Goal: Task Accomplishment & Management: Complete application form

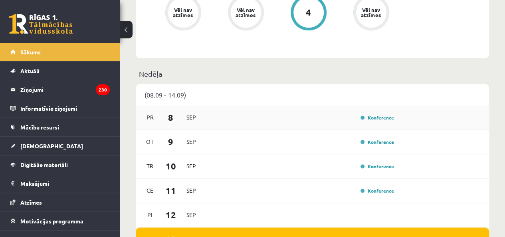
scroll to position [519, 0]
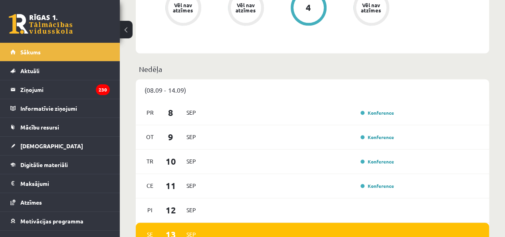
click at [410, 64] on p "Nedēļa" at bounding box center [312, 68] width 347 height 11
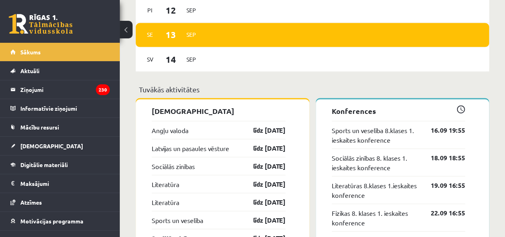
scroll to position [798, 0]
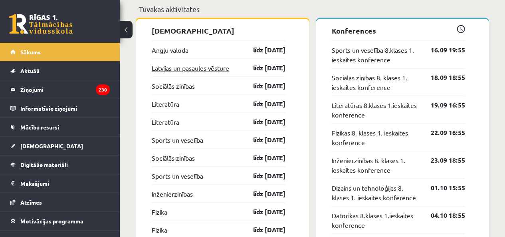
click at [208, 67] on link "Latvijas un pasaules vēsture" at bounding box center [190, 68] width 77 height 10
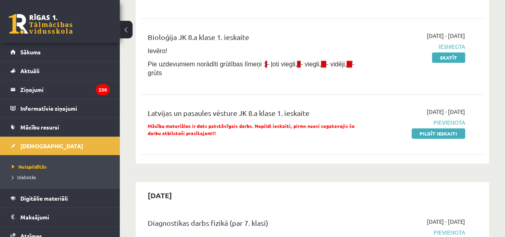
scroll to position [200, 0]
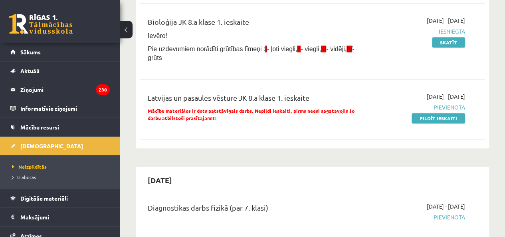
click at [334, 90] on div "Latvijas un pasaules vēsture JK 8.a klase 1. ieskaite Mācību materiālos ir dots…" at bounding box center [312, 109] width 345 height 50
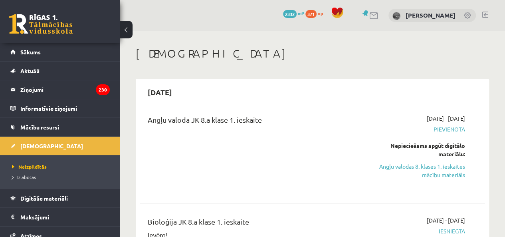
scroll to position [80, 0]
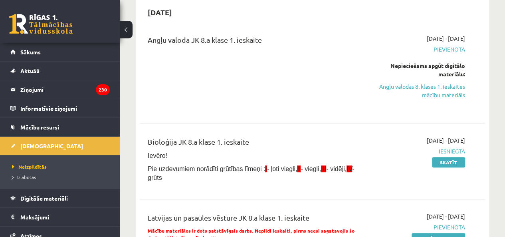
click at [450, 100] on div "2025-09-01 - 2025-09-15 Pievienota Nepieciešams apgūt digitālo materiālu: Angļu…" at bounding box center [416, 72] width 110 height 76
click at [450, 96] on link "Angļu valodas 8. klases 1. ieskaites mācību materiāls" at bounding box center [416, 90] width 98 height 17
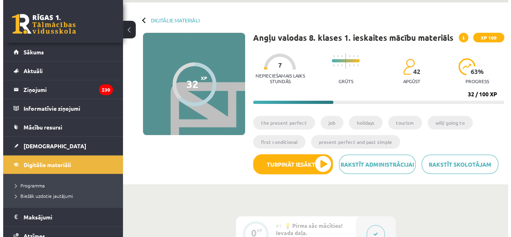
scroll to position [40, 0]
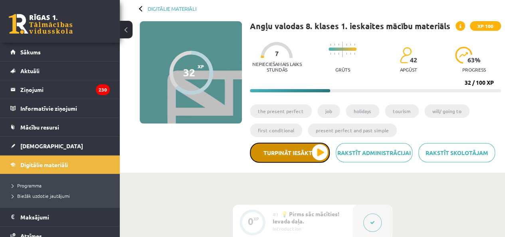
click at [321, 158] on button "Turpināt iesākto" at bounding box center [290, 152] width 80 height 20
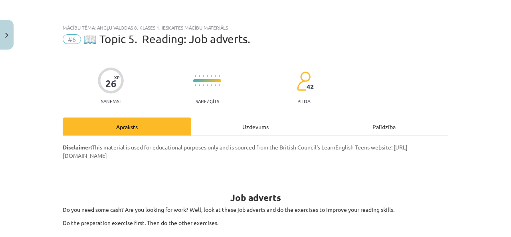
click at [257, 122] on div "Uzdevums" at bounding box center [255, 126] width 129 height 18
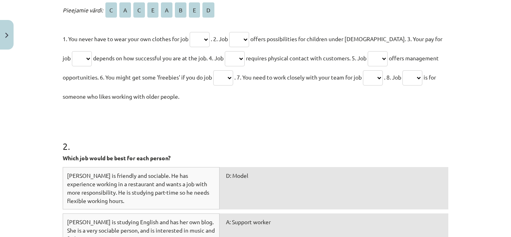
scroll to position [405, 0]
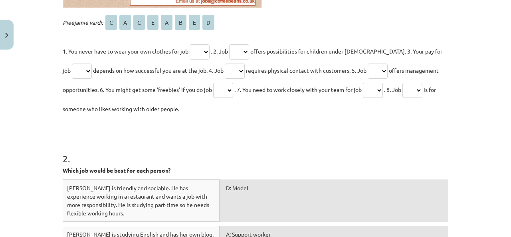
drag, startPoint x: 50, startPoint y: 82, endPoint x: 345, endPoint y: 113, distance: 296.1
click at [345, 113] on div "Mācību tēma: Angļu valodas 8. klases 1. ieskaites mācību materiāls #6 📖 Topic 5…" at bounding box center [255, 118] width 511 height 237
copy div "1 . Fill the gaps with the correct letter. Pieejamie vārdi: C A C E A B E D 1. …"
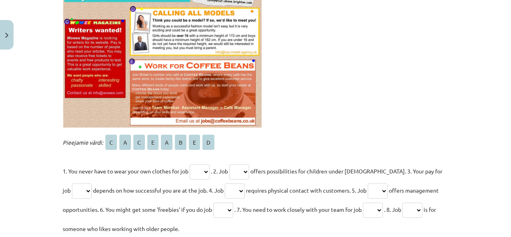
scroll to position [245, 0]
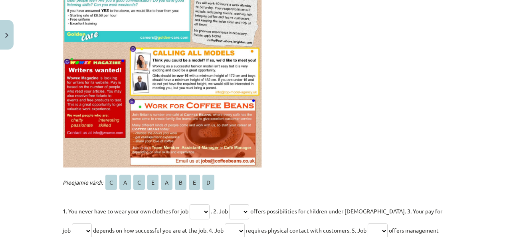
drag, startPoint x: 308, startPoint y: 136, endPoint x: 97, endPoint y: 55, distance: 226.0
click at [97, 55] on p at bounding box center [256, 61] width 386 height 214
click at [338, 99] on p at bounding box center [256, 61] width 386 height 214
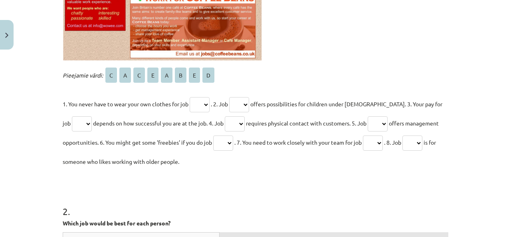
scroll to position [365, 0]
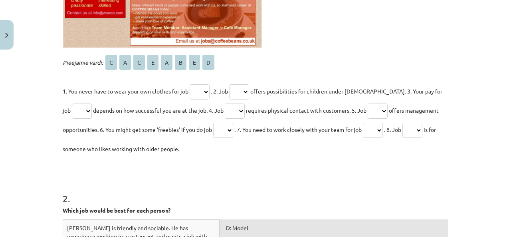
click at [202, 89] on select "* * * * * * * *" at bounding box center [200, 91] width 20 height 15
select select "*"
click at [190, 84] on select "* * * * * * * *" at bounding box center [200, 91] width 20 height 15
click at [238, 95] on select "* * * * * * * *" at bounding box center [239, 91] width 20 height 15
select select "*"
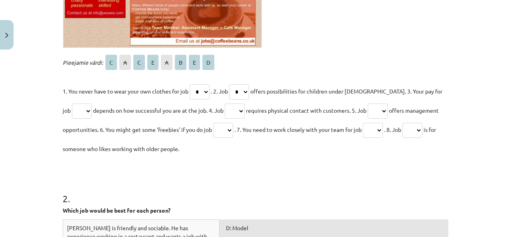
click at [231, 84] on select "* * * * * * * *" at bounding box center [239, 91] width 20 height 15
click at [371, 150] on p "1. You never have to wear your own clothes for job * * * * * * * * . 2. Job * *…" at bounding box center [256, 119] width 386 height 77
click at [72, 109] on select "* * * * * * * *" at bounding box center [82, 110] width 20 height 15
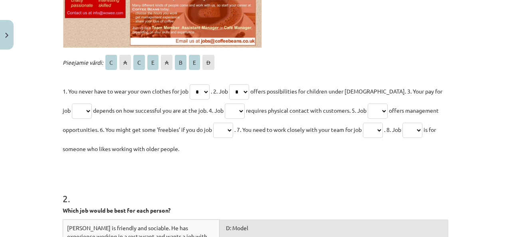
select select "*"
click at [72, 103] on select "* * * * * * * *" at bounding box center [82, 110] width 20 height 15
click at [235, 114] on select "* * * * * * * *" at bounding box center [235, 110] width 20 height 15
select select "*"
click at [225, 103] on select "* * * * * * * *" at bounding box center [235, 110] width 20 height 15
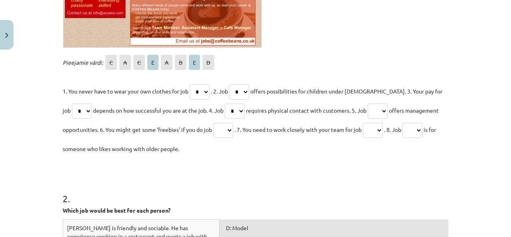
click at [372, 115] on select "* * * * * * * *" at bounding box center [378, 110] width 20 height 15
select select "*"
click at [368, 103] on select "* * * * * * * *" at bounding box center [378, 110] width 20 height 15
click at [222, 130] on select "* * * * * * * *" at bounding box center [223, 130] width 20 height 15
select select "*"
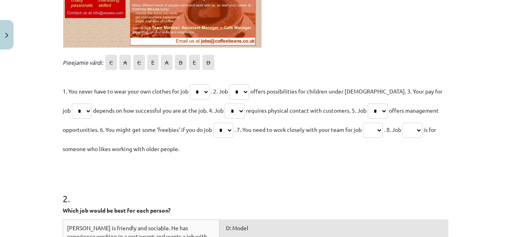
click at [213, 123] on select "* * * * * * * *" at bounding box center [223, 130] width 20 height 15
click at [372, 136] on select "* * * * * * * *" at bounding box center [373, 130] width 20 height 15
select select "*"
click at [366, 123] on select "* * * * * * * *" at bounding box center [373, 130] width 20 height 15
click at [416, 134] on select "* * * * * * * *" at bounding box center [412, 130] width 20 height 15
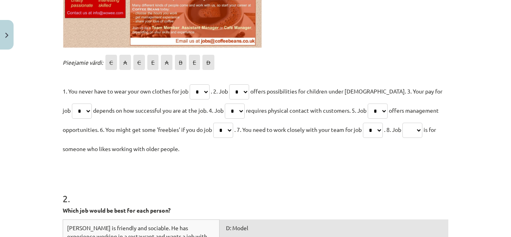
select select "*"
click at [409, 123] on select "* * * * * * * *" at bounding box center [412, 130] width 20 height 15
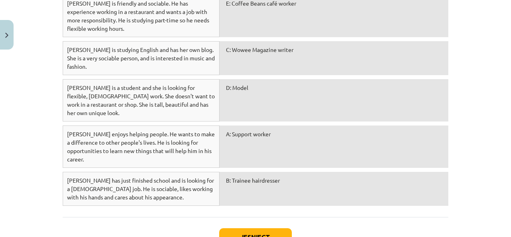
scroll to position [623, 0]
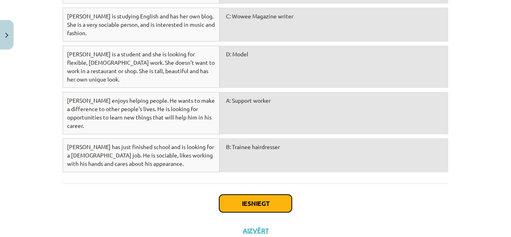
click at [266, 194] on button "Iesniegt" at bounding box center [255, 203] width 73 height 18
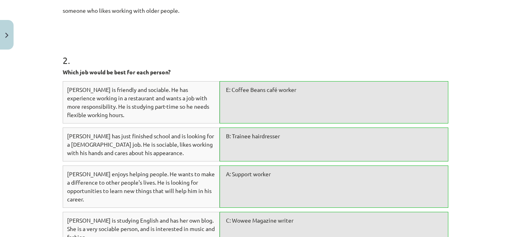
scroll to position [647, 0]
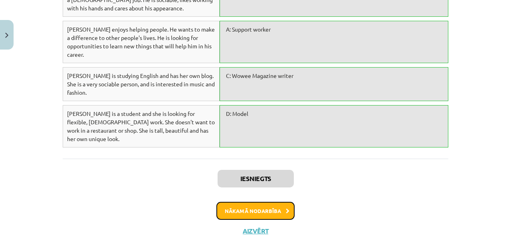
click at [274, 202] on button "Nākamā nodarbība" at bounding box center [255, 211] width 78 height 18
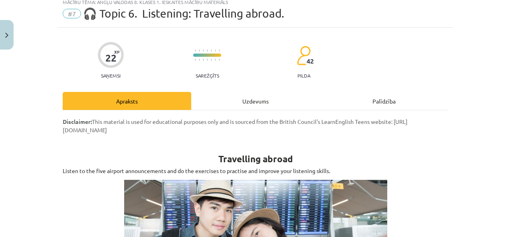
scroll to position [20, 0]
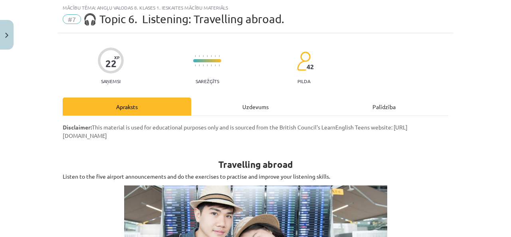
click at [238, 114] on div "Uzdevums" at bounding box center [255, 106] width 129 height 18
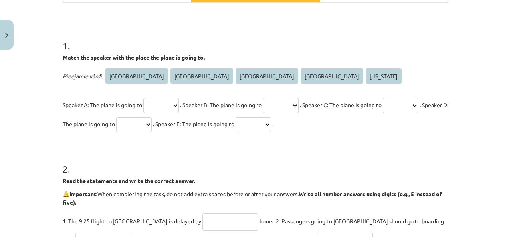
scroll to position [276, 0]
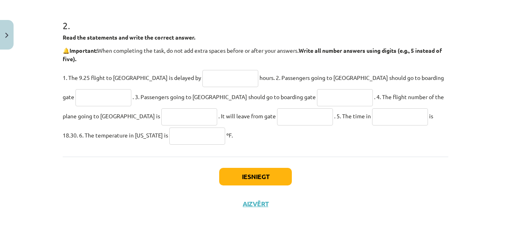
drag, startPoint x: 53, startPoint y: 100, endPoint x: 312, endPoint y: 142, distance: 262.0
click at [312, 142] on div "Mācību tēma: Angļu valodas 8. klases 1. ieskaites mācību materiāls #7 🎧 Topic 6…" at bounding box center [255, 118] width 511 height 237
copy form "1 . Match the speaker with the place the plane is going to. Pieejamie vārdi: To…"
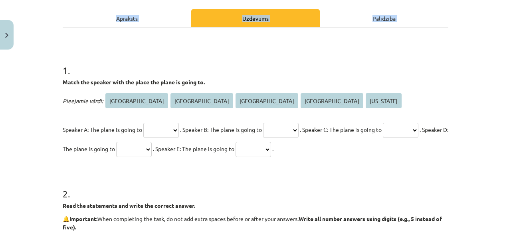
scroll to position [120, 0]
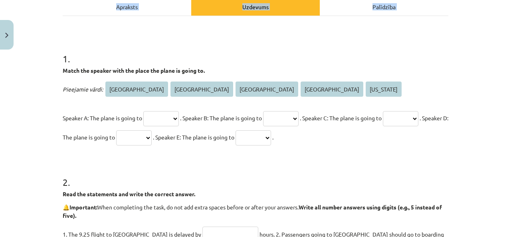
click at [255, 75] on div "1 . Match the speaker with the place the plane is going to. Pieejamie vārdi: To…" at bounding box center [256, 92] width 386 height 107
click at [258, 73] on p "Match the speaker with the place the plane is going to." at bounding box center [256, 70] width 386 height 8
click at [179, 119] on select "***** ****** **** ********* ********" at bounding box center [161, 118] width 36 height 15
select select "****"
click at [143, 111] on select "***** ****** **** ********* ********" at bounding box center [161, 118] width 36 height 15
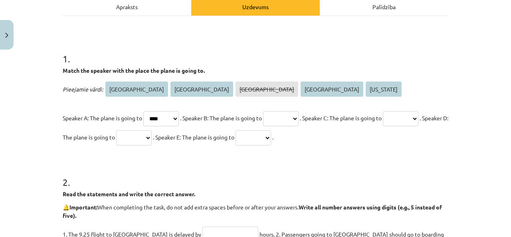
click at [299, 123] on select "***** ****** **** ********* ********" at bounding box center [281, 118] width 36 height 15
select select "*********"
click at [275, 111] on select "***** ****** **** ********* ********" at bounding box center [281, 118] width 36 height 15
click at [383, 126] on select "***** ****** **** ********* ********" at bounding box center [401, 118] width 36 height 15
select select "********"
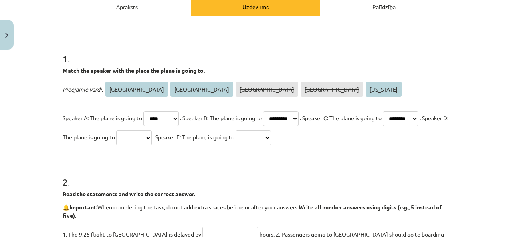
click at [383, 126] on select "***** ****** **** ********* ********" at bounding box center [401, 118] width 36 height 15
click at [152, 134] on select "***** ****** **** ********* ********" at bounding box center [134, 137] width 36 height 15
select select "*****"
click at [152, 130] on select "***** ****** **** ********* ********" at bounding box center [134, 137] width 36 height 15
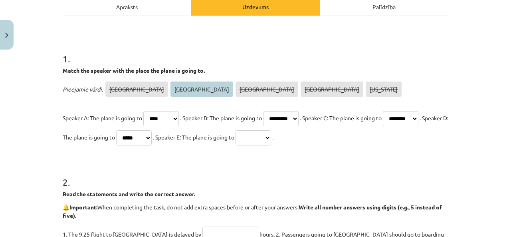
click at [271, 139] on select "***** ****** **** ********* ********" at bounding box center [253, 137] width 36 height 15
select select "******"
click at [271, 130] on select "***** ****** **** ********* ********" at bounding box center [253, 137] width 36 height 15
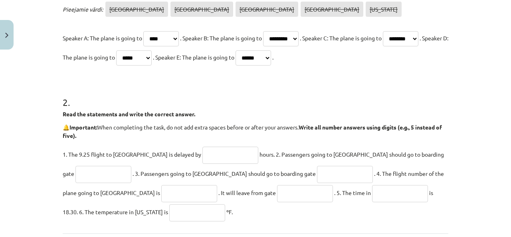
scroll to position [239, 0]
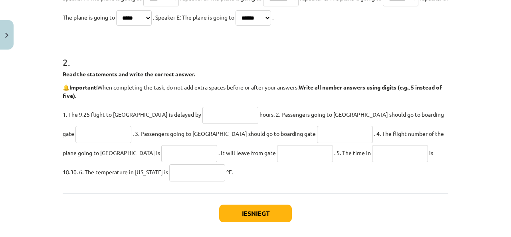
click at [202, 113] on input "text" at bounding box center [230, 115] width 56 height 17
type input "*"
click at [317, 134] on input "text" at bounding box center [345, 134] width 56 height 17
click at [131, 126] on input "text" at bounding box center [103, 134] width 56 height 17
type input "**"
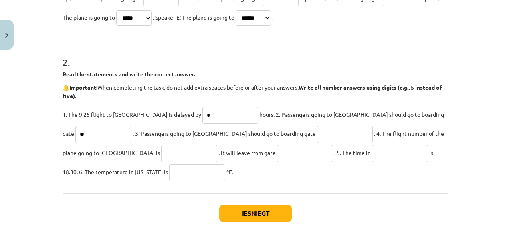
click at [317, 130] on input "text" at bounding box center [345, 134] width 56 height 17
type input "**"
click at [161, 150] on input "text" at bounding box center [189, 153] width 56 height 17
paste input "*****"
type input "*****"
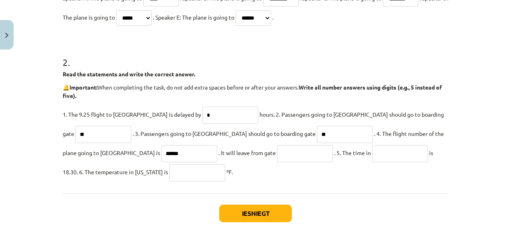
click at [277, 154] on input "text" at bounding box center [305, 153] width 56 height 17
type input "**"
click at [372, 154] on input "text" at bounding box center [400, 153] width 56 height 17
paste input "*****"
type input "*****"
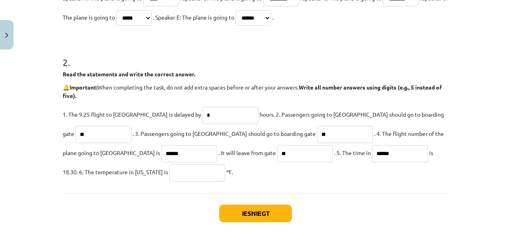
click at [169, 171] on input "text" at bounding box center [197, 172] width 56 height 17
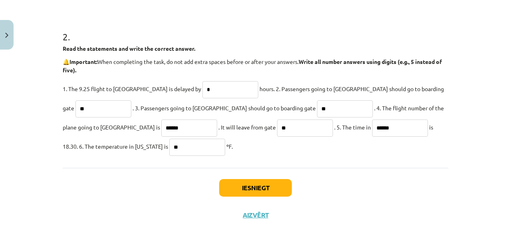
scroll to position [276, 0]
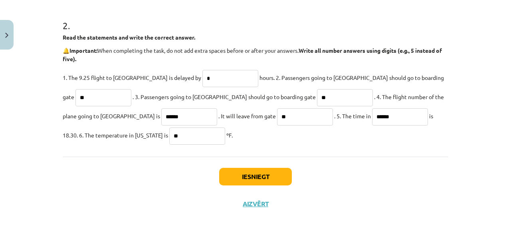
type input "**"
click at [244, 181] on button "Iesniegt" at bounding box center [255, 177] width 73 height 18
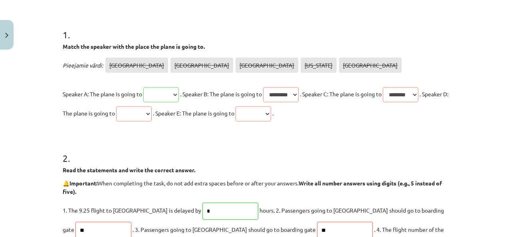
scroll to position [156, 0]
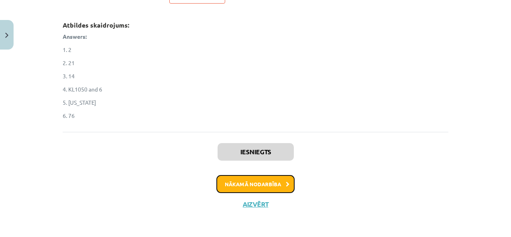
click at [260, 183] on button "Nākamā nodarbība" at bounding box center [255, 184] width 78 height 18
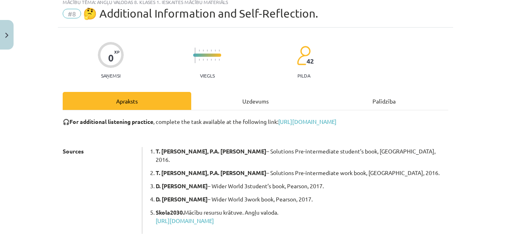
scroll to position [20, 0]
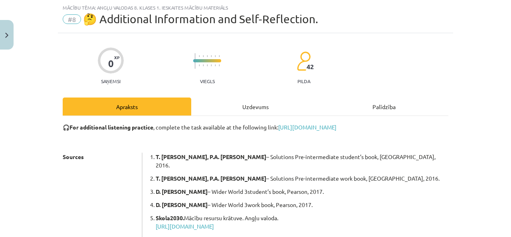
click at [262, 111] on div "Uzdevums" at bounding box center [255, 106] width 129 height 18
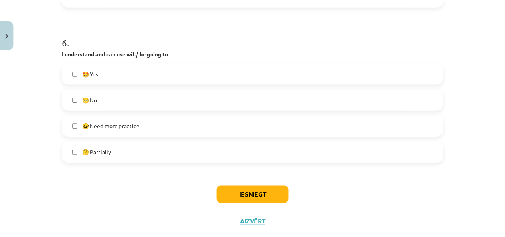
scroll to position [939, 0]
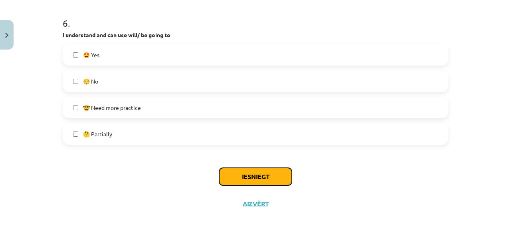
click at [251, 176] on button "Iesniegt" at bounding box center [255, 177] width 73 height 18
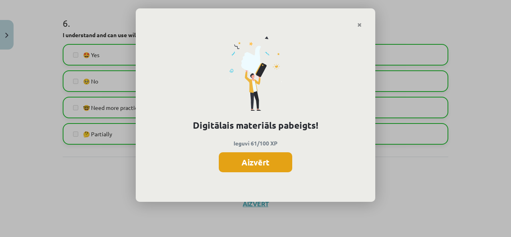
click at [263, 160] on button "Aizvērt" at bounding box center [255, 162] width 73 height 20
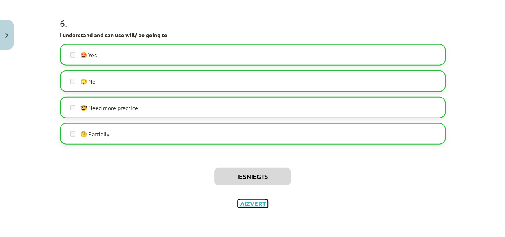
click at [252, 206] on button "Aizvērt" at bounding box center [252, 204] width 30 height 8
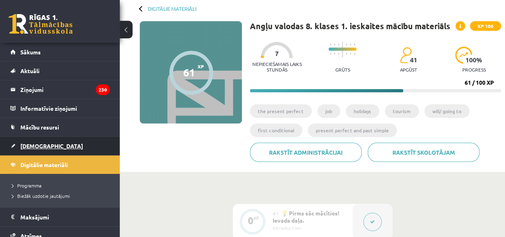
click at [69, 141] on link "[DEMOGRAPHIC_DATA]" at bounding box center [59, 145] width 99 height 18
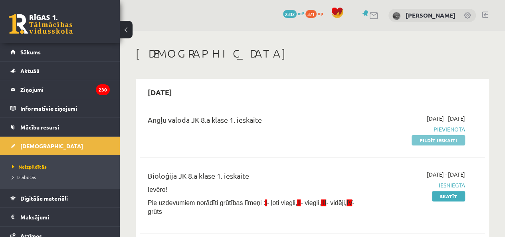
click at [437, 140] on link "Pildīt ieskaiti" at bounding box center [437, 140] width 53 height 10
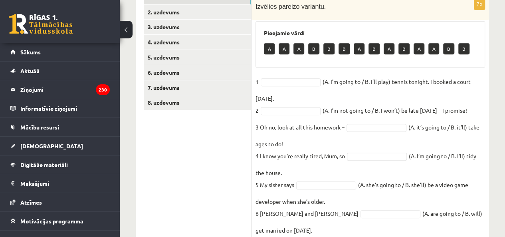
scroll to position [208, 0]
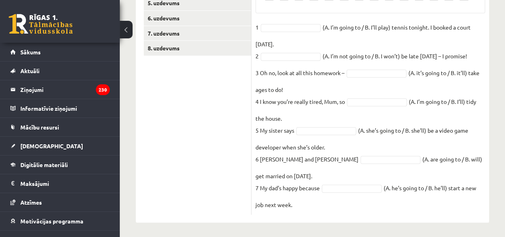
drag, startPoint x: 260, startPoint y: 136, endPoint x: 453, endPoint y: 214, distance: 207.5
click at [453, 214] on div "7p Izvēlies pareizo variantu. Pieejamie vārdi A A A B B B A B A B A A B B 1 (A.…" at bounding box center [369, 74] width 237 height 295
copy div "Pieejamie vārdi A A A B B B A B A B A A B B 1 (A. I’m going to / B. I’ll play) …"
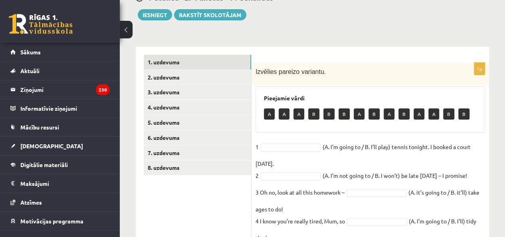
scroll to position [88, 0]
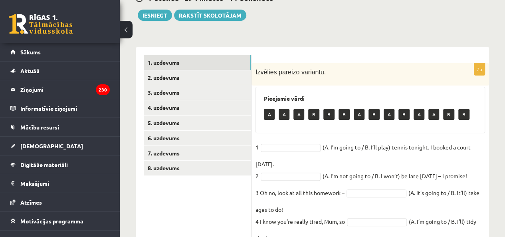
click at [184, 194] on ul "1. uzdevums 2. uzdevums 3. uzdevums 4. uzdevums 5. uzdevums 6. uzdevums 7. uzde…" at bounding box center [198, 194] width 108 height 279
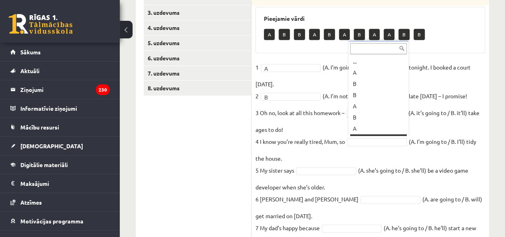
scroll to position [10, 0]
drag, startPoint x: 360, startPoint y: 118, endPoint x: 360, endPoint y: 129, distance: 10.8
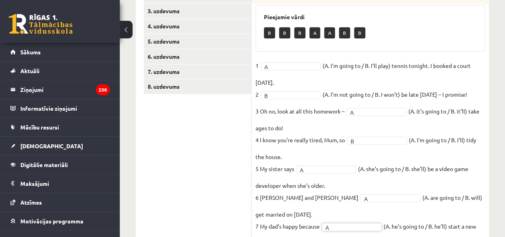
scroll to position [88, 0]
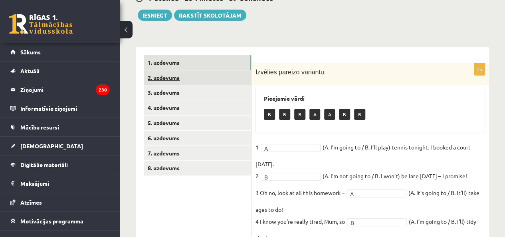
click at [227, 79] on link "2. uzdevums" at bounding box center [197, 77] width 107 height 15
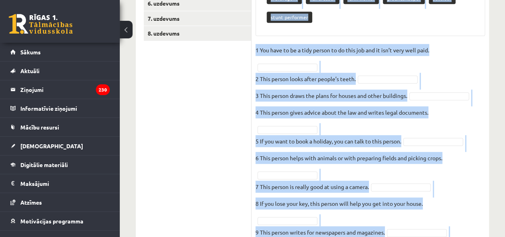
scroll to position [272, 0]
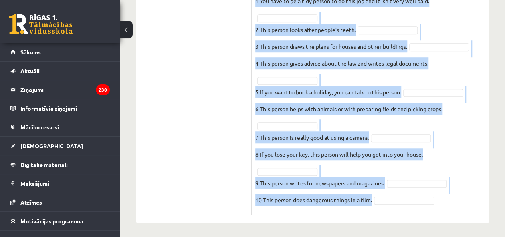
drag, startPoint x: 264, startPoint y: 178, endPoint x: 412, endPoint y: 206, distance: 150.3
click at [412, 206] on div "10p Izvēlies atbilstošo vārdu katrai definīcijai. Pieejamie vārdi journalist de…" at bounding box center [369, 46] width 237 height 335
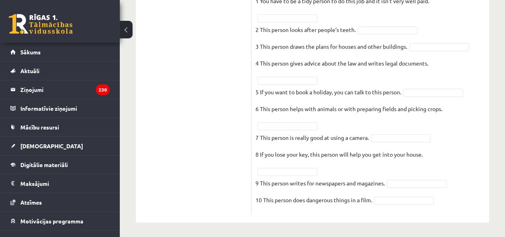
drag, startPoint x: 412, startPoint y: 206, endPoint x: 453, endPoint y: 208, distance: 41.2
click at [453, 208] on fieldset "1 You have to be a tidy person to do this job and it isn’t very well paid.   2 …" at bounding box center [369, 102] width 229 height 215
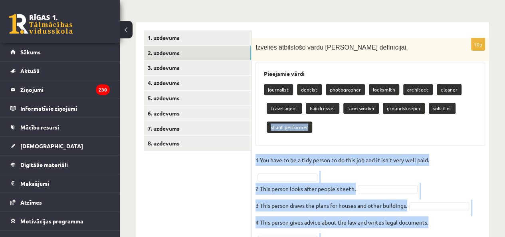
scroll to position [112, 0]
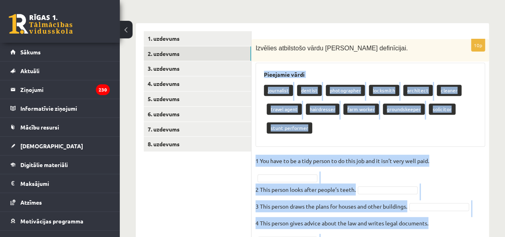
drag, startPoint x: 448, startPoint y: 203, endPoint x: 259, endPoint y: 72, distance: 229.6
click at [259, 72] on div "10p Izvēlies atbilstošo vārdu katrai definīcijai. Pieejamie vārdi journalist de…" at bounding box center [369, 206] width 237 height 335
copy div "Pieejamie vārdi journalist dentist photographer locksmith architect cleaner tra…"
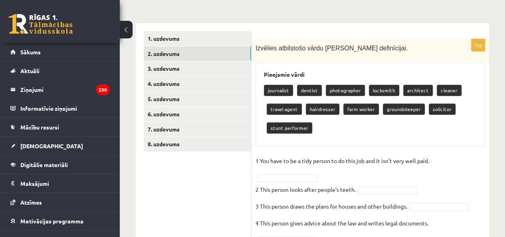
click at [212, 171] on ul "1. uzdevums 2. uzdevums 3. uzdevums 4. uzdevums 5. uzdevums 6. uzdevums 7. uzde…" at bounding box center [198, 202] width 108 height 343
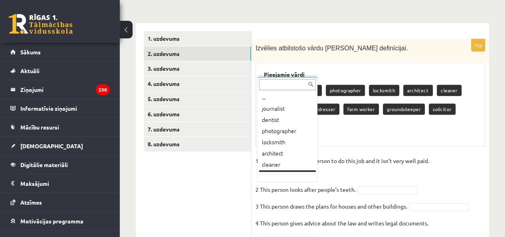
scroll to position [10, 0]
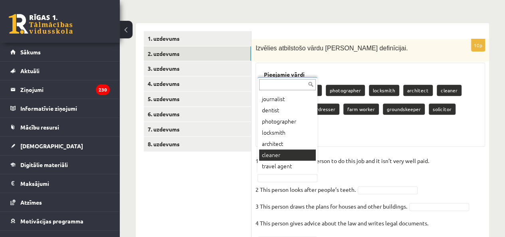
drag, startPoint x: 284, startPoint y: 165, endPoint x: 285, endPoint y: 149, distance: 16.0
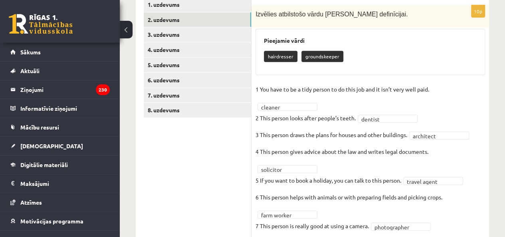
scroll to position [115, 0]
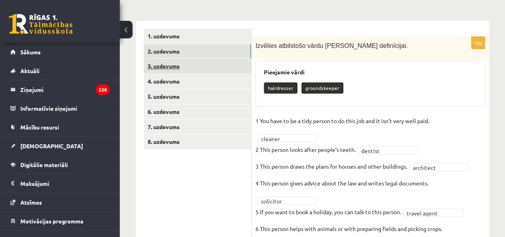
click at [212, 71] on link "3. uzdevums" at bounding box center [197, 66] width 107 height 15
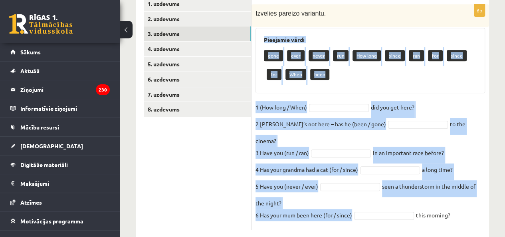
scroll to position [150, 0]
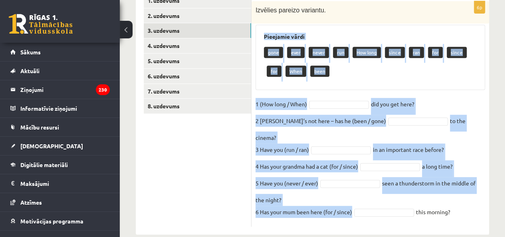
drag, startPoint x: 259, startPoint y: 109, endPoint x: 471, endPoint y: 208, distance: 234.0
click at [472, 207] on div "6p Izvēlies pareizo variantu. Pieejamie vārdi gone ever never run How long sinc…" at bounding box center [369, 113] width 237 height 225
copy div "Pieejamie vārdi gone ever never run How long since ran for since for When been …"
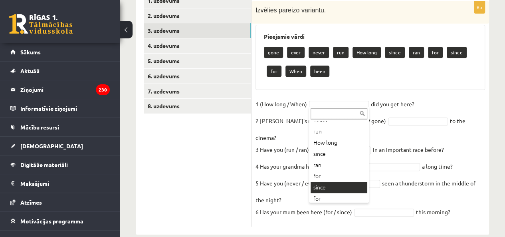
scroll to position [65, 0]
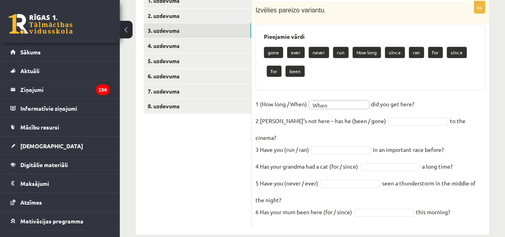
click at [378, 124] on fieldset "1 (How long / When) When **** did you get here?   2 Sam’s not here – has he (be…" at bounding box center [369, 160] width 229 height 125
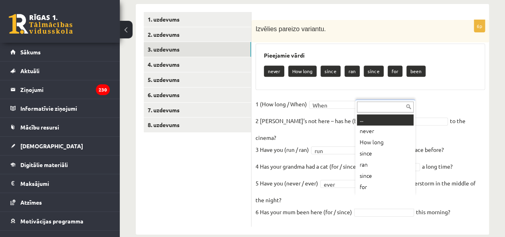
scroll to position [10, 0]
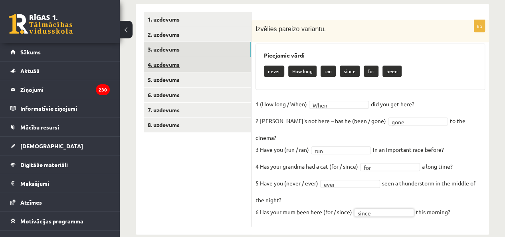
click at [205, 66] on link "4. uzdevums" at bounding box center [197, 64] width 107 height 15
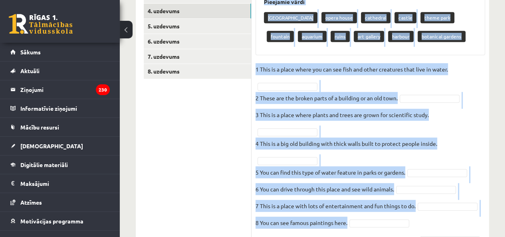
scroll to position [265, 0]
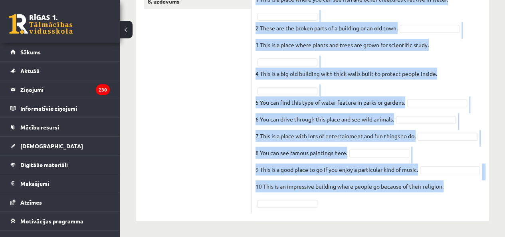
drag, startPoint x: 257, startPoint y: 51, endPoint x: 447, endPoint y: 190, distance: 235.1
click at [447, 190] on div "10p Izvēlies atbilstošo vārdu. Pieejamie vārdi safari park opera house cathedra…" at bounding box center [369, 55] width 237 height 316
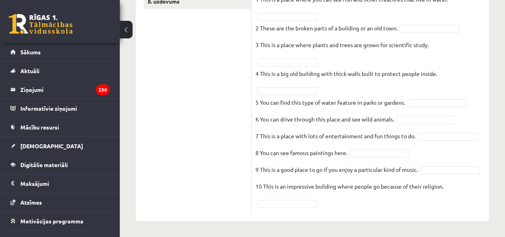
drag, startPoint x: 447, startPoint y: 190, endPoint x: 489, endPoint y: 178, distance: 43.7
click at [489, 178] on div "Angļu valoda 8. klase 1. ieskaite , Elizabete Nabijeva (8.a JK klase) Parādīt p…" at bounding box center [312, 6] width 385 height 461
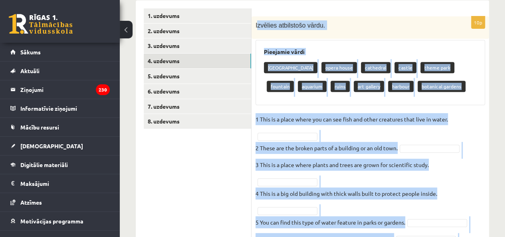
scroll to position [105, 0]
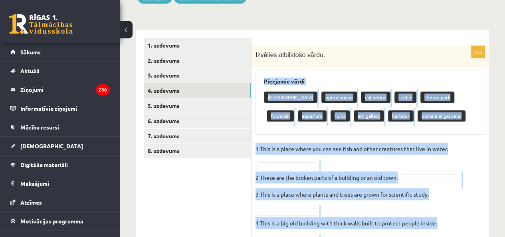
drag, startPoint x: 455, startPoint y: 188, endPoint x: 256, endPoint y: 80, distance: 226.3
click at [256, 80] on div "10p Izvēlies atbilstošo vārdu. Pieejamie vārdi safari park opera house cathedra…" at bounding box center [369, 204] width 237 height 316
copy div "Pieejamie vārdi safari park opera house cathedral castle theme park fountain aq…"
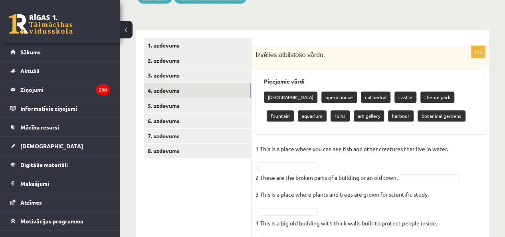
click at [212, 183] on ul "1. uzdevums 2. uzdevums 3. uzdevums 4. uzdevums 5. uzdevums 6. uzdevums 7. uzde…" at bounding box center [198, 200] width 108 height 324
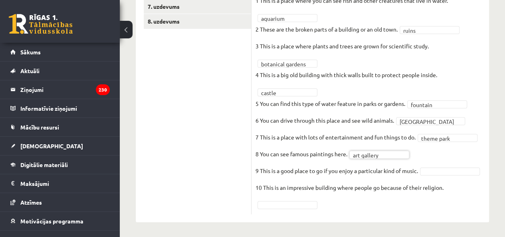
scroll to position [246, 0]
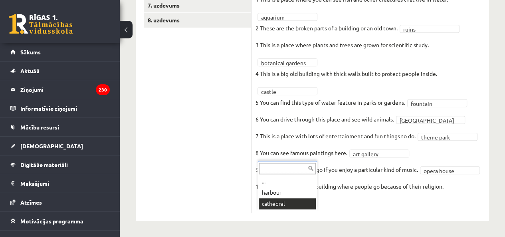
drag, startPoint x: 291, startPoint y: 193, endPoint x: 286, endPoint y: 197, distance: 6.0
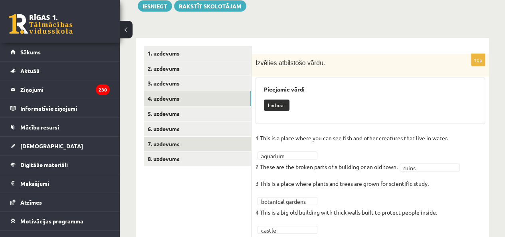
scroll to position [87, 0]
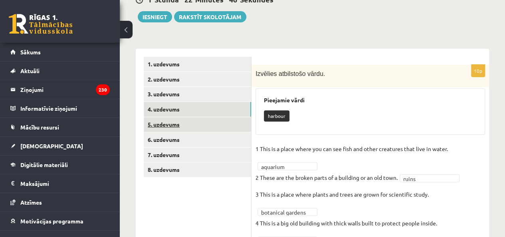
click at [219, 122] on link "5. uzdevums" at bounding box center [197, 124] width 107 height 15
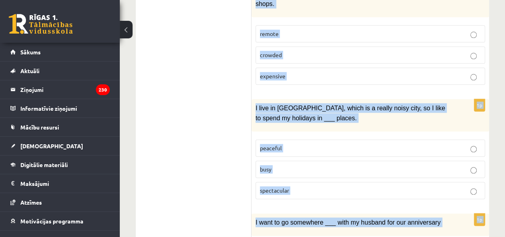
scroll to position [480, 0]
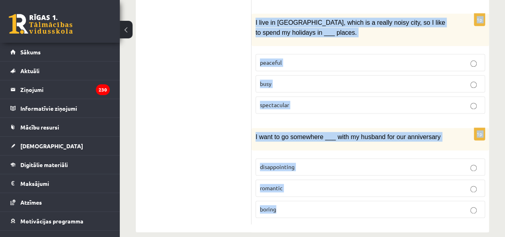
drag, startPoint x: 254, startPoint y: 71, endPoint x: 357, endPoint y: 198, distance: 163.4
copy form "When I’m on holiday, I prefer going to places where the locals go rather than _…"
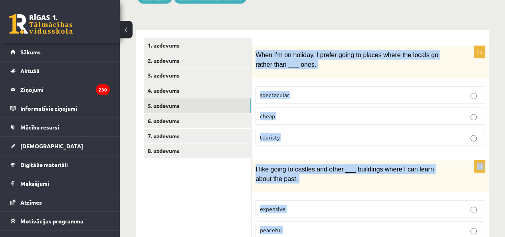
scroll to position [80, 0]
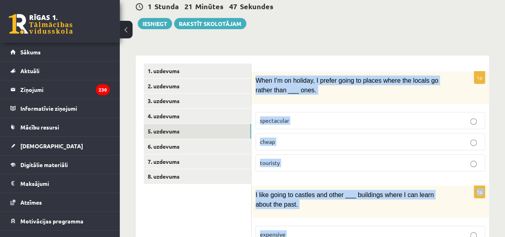
click at [298, 154] on label "touristy" at bounding box center [369, 162] width 229 height 17
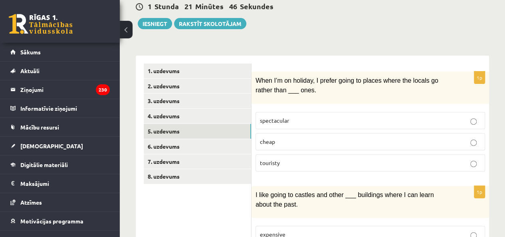
click at [295, 160] on p "touristy" at bounding box center [370, 162] width 221 height 8
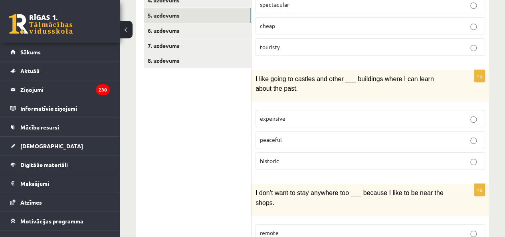
scroll to position [200, 0]
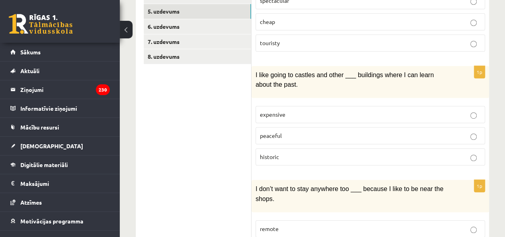
click at [300, 152] on p "historic" at bounding box center [370, 156] width 221 height 8
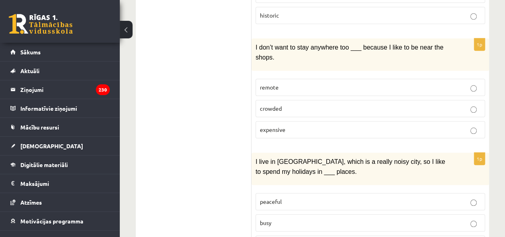
scroll to position [359, 0]
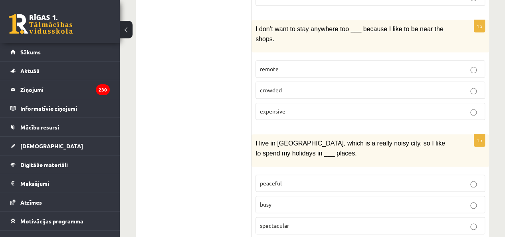
click at [289, 65] on p "remote" at bounding box center [370, 69] width 221 height 8
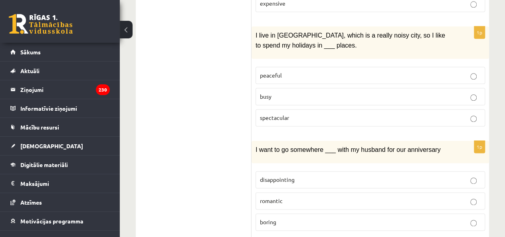
scroll to position [479, 0]
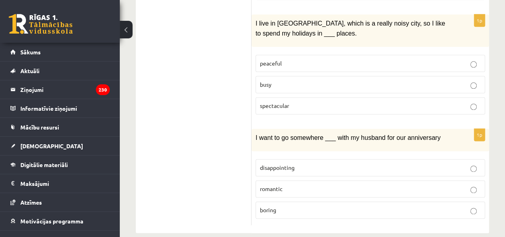
click at [289, 59] on p "peaceful" at bounding box center [370, 63] width 221 height 8
click at [271, 179] on label "romantic" at bounding box center [369, 187] width 229 height 17
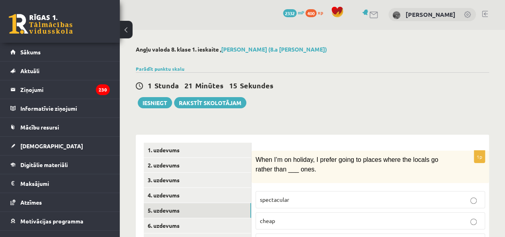
scroll to position [41, 0]
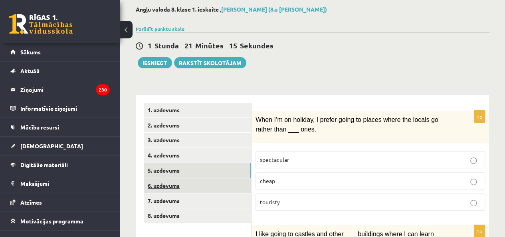
click at [208, 190] on link "6. uzdevums" at bounding box center [197, 185] width 107 height 15
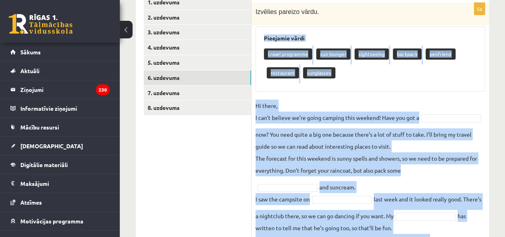
scroll to position [212, 0]
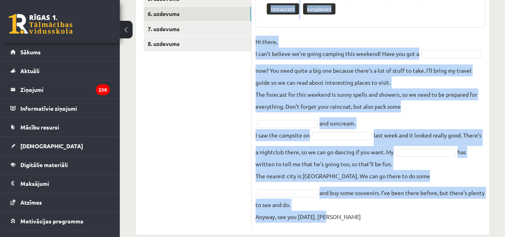
drag, startPoint x: 260, startPoint y: 63, endPoint x: 409, endPoint y: 209, distance: 207.7
click at [409, 209] on div "5p Izvēlies pareizo vārdu. Pieejamie vārdi travel programme sun lounger sightse…" at bounding box center [369, 82] width 237 height 287
copy div "Pieejamie vārdi travel programme sun lounger sightseeing backpack penfriend res…"
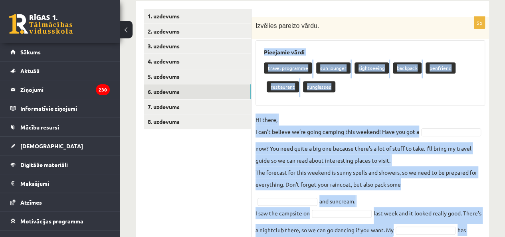
scroll to position [132, 0]
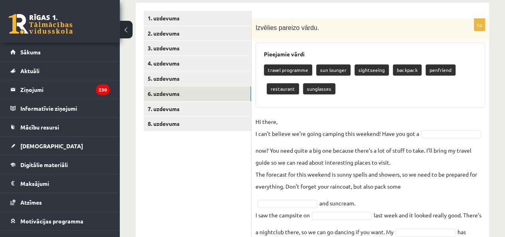
click at [227, 176] on ul "1. uzdevums 2. uzdevums 3. uzdevums 4. uzdevums 5. uzdevums 6. uzdevums 7. uzde…" at bounding box center [198, 158] width 108 height 295
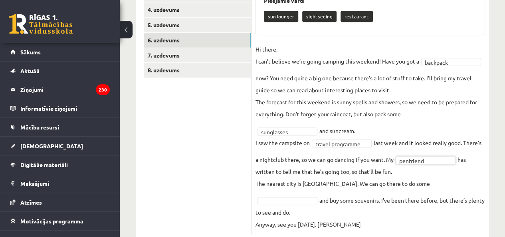
scroll to position [194, 0]
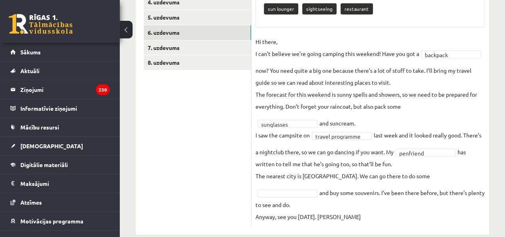
click at [418, 180] on fieldset "**********" at bounding box center [369, 129] width 229 height 187
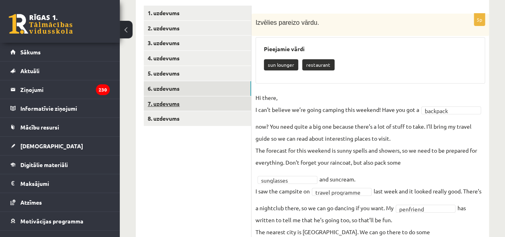
scroll to position [74, 0]
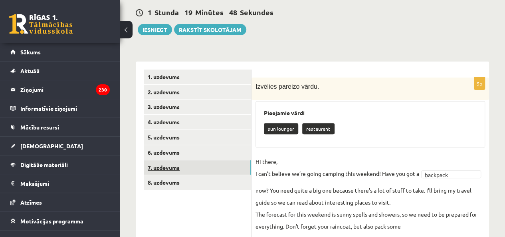
click at [208, 162] on link "7. uzdevums" at bounding box center [197, 167] width 107 height 15
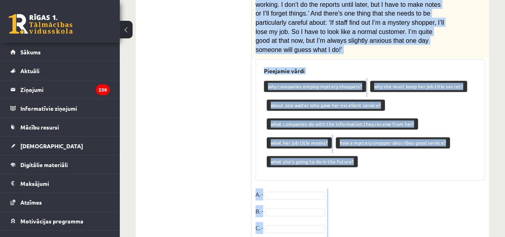
scroll to position [459, 0]
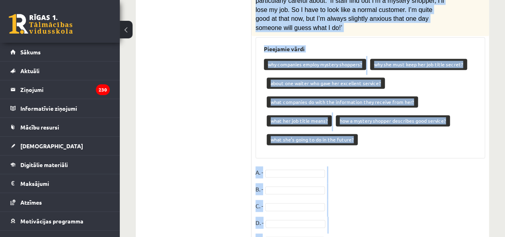
drag, startPoint x: 253, startPoint y: 84, endPoint x: 382, endPoint y: 213, distance: 182.9
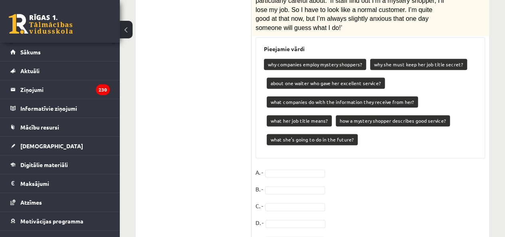
drag, startPoint x: 378, startPoint y: 205, endPoint x: 409, endPoint y: 147, distance: 65.3
click at [409, 166] on fieldset "A. - B. - C. - D. - E. -" at bounding box center [369, 208] width 229 height 84
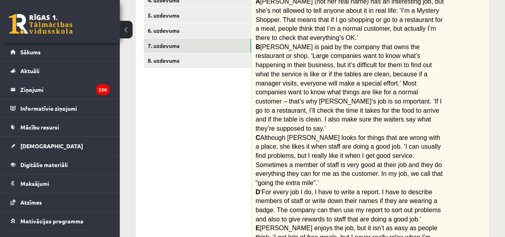
scroll to position [73, 0]
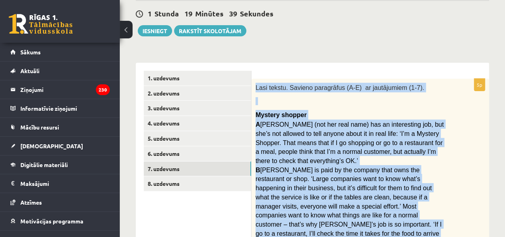
drag, startPoint x: 409, startPoint y: 192, endPoint x: 253, endPoint y: 83, distance: 190.8
copy div "Lasi tekstu. Savieno paragrāfus (A-E) ar jautājumiem (1-7). Mystery shopper A R…"
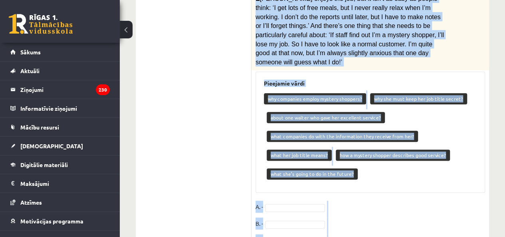
scroll to position [459, 0]
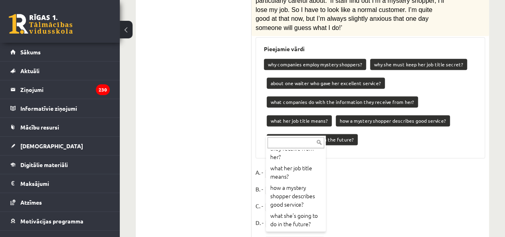
scroll to position [135, 0]
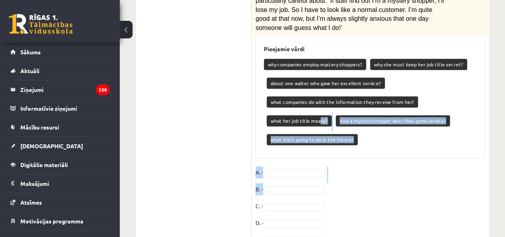
drag, startPoint x: 318, startPoint y: 80, endPoint x: 376, endPoint y: 145, distance: 87.3
click at [394, 166] on fieldset "A. - B. - C. - D. - E. -" at bounding box center [369, 208] width 229 height 84
click at [393, 166] on fieldset "A. - B. - C. - D. - E. -" at bounding box center [369, 208] width 229 height 84
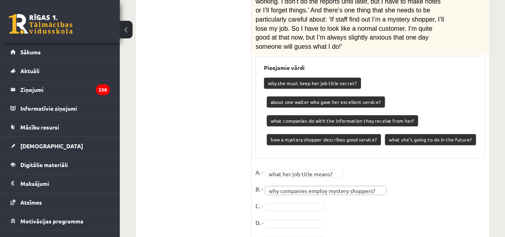
scroll to position [421, 0]
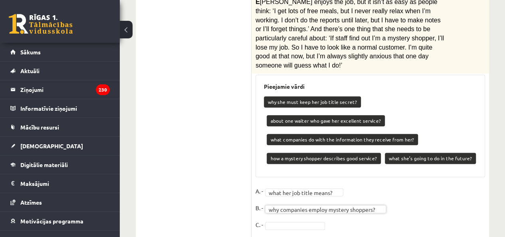
click at [277, 185] on fieldset "**********" at bounding box center [369, 227] width 229 height 84
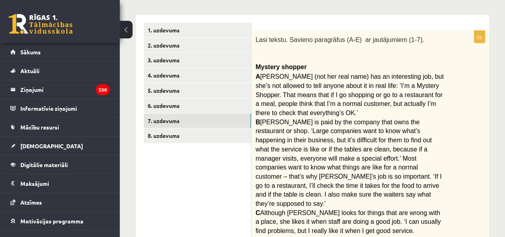
scroll to position [105, 0]
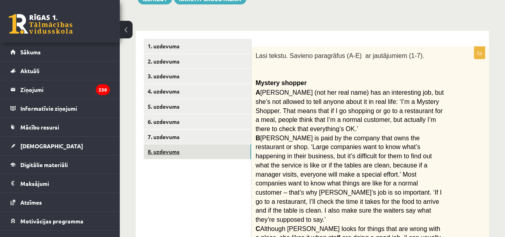
click at [207, 153] on link "8. uzdevums" at bounding box center [197, 151] width 107 height 15
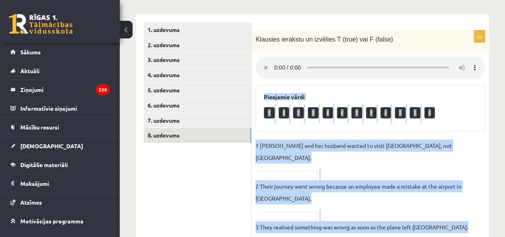
scroll to position [211, 0]
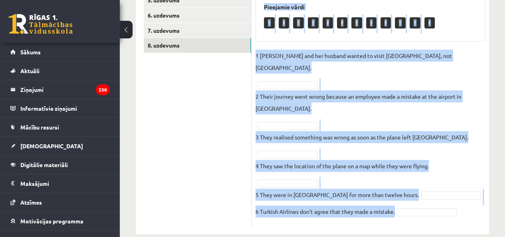
drag, startPoint x: 264, startPoint y: 125, endPoint x: 408, endPoint y: 206, distance: 165.3
click at [408, 206] on div "6p Klausies ierakstu un izvēlies T (true) vai F (false) Pieejamie vārdi T F T T…" at bounding box center [369, 83] width 237 height 285
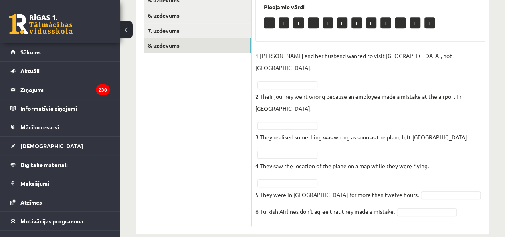
drag, startPoint x: 408, startPoint y: 206, endPoint x: 458, endPoint y: 202, distance: 50.4
click at [461, 200] on fieldset "1 Sandy Valdivieso and her husband wanted to visit Africa, not Asia. 2 Their jo…" at bounding box center [369, 135] width 229 height 172
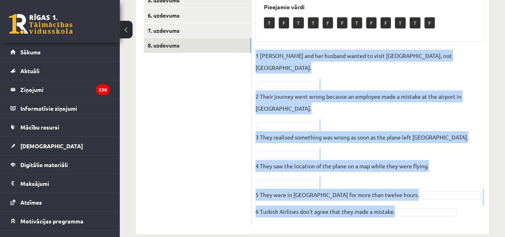
drag, startPoint x: 443, startPoint y: 214, endPoint x: 253, endPoint y: 54, distance: 248.6
click at [253, 54] on div "6p Klausies ierakstu un izvēlies T (true) vai F (false) Pieejamie vārdi T F T T…" at bounding box center [369, 79] width 237 height 309
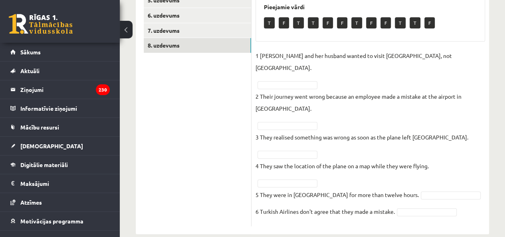
drag, startPoint x: 253, startPoint y: 54, endPoint x: 259, endPoint y: 79, distance: 25.5
click at [243, 103] on ul "1. uzdevums 2. uzdevums 3. uzdevums 4. uzdevums 5. uzdevums 6. uzdevums 7. uzde…" at bounding box center [198, 79] width 108 height 293
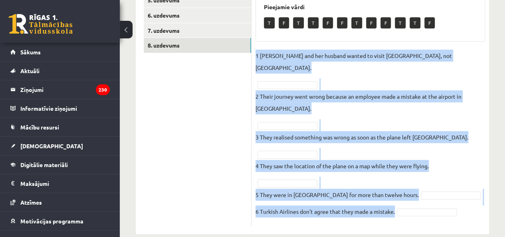
drag, startPoint x: 255, startPoint y: 51, endPoint x: 401, endPoint y: 203, distance: 210.8
click at [401, 203] on fieldset "1 Sandy Valdivieso and her husband wanted to visit Africa, not Asia. 2 Their jo…" at bounding box center [369, 135] width 229 height 172
copy fieldset "1 Sandy Valdivieso and her husband wanted to visit Africa, not Asia. 2 Their jo…"
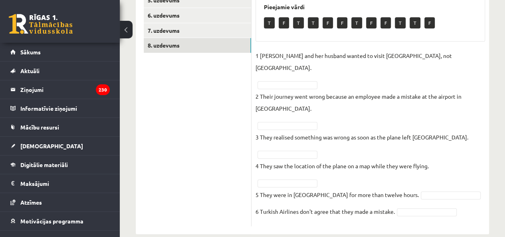
click at [203, 100] on ul "1. uzdevums 2. uzdevums 3. uzdevums 4. uzdevums 5. uzdevums 6. uzdevums 7. uzde…" at bounding box center [198, 79] width 108 height 293
click at [293, 145] on fieldset "1 Sandy Valdivieso and her husband wanted to visit Africa, not Asia. F * 2 Thei…" at bounding box center [369, 135] width 229 height 172
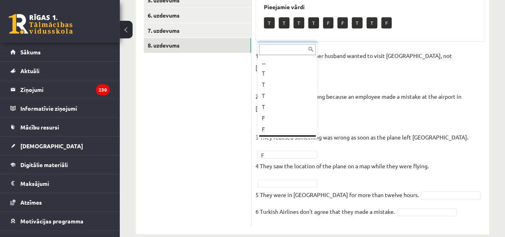
scroll to position [10, 0]
drag, startPoint x: 281, startPoint y: 96, endPoint x: 281, endPoint y: 100, distance: 4.4
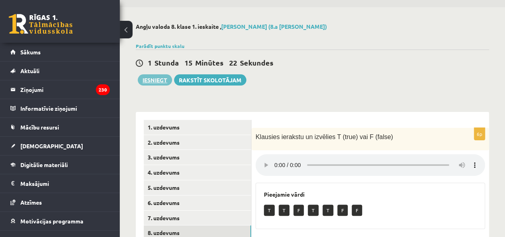
scroll to position [11, 0]
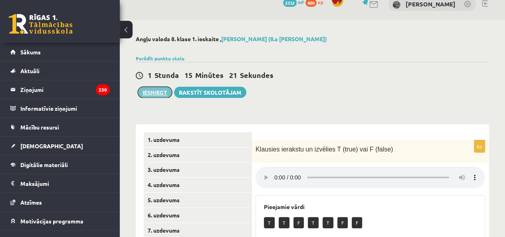
click at [163, 89] on button "Iesniegt" at bounding box center [155, 92] width 34 height 11
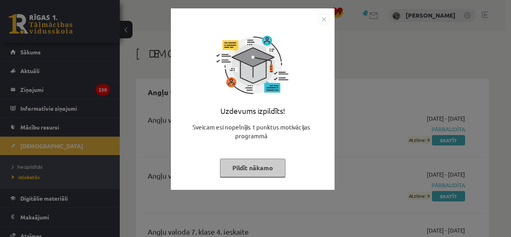
click at [326, 18] on img "Close" at bounding box center [324, 19] width 12 height 12
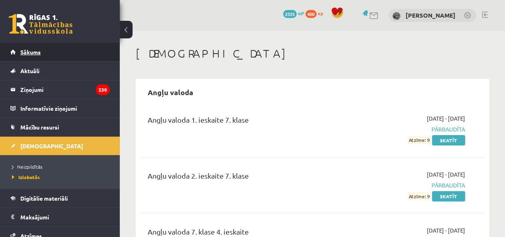
click at [94, 53] on link "Sākums" at bounding box center [59, 52] width 99 height 18
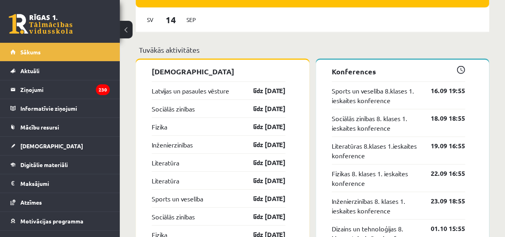
scroll to position [758, 0]
